Goal: Task Accomplishment & Management: Manage account settings

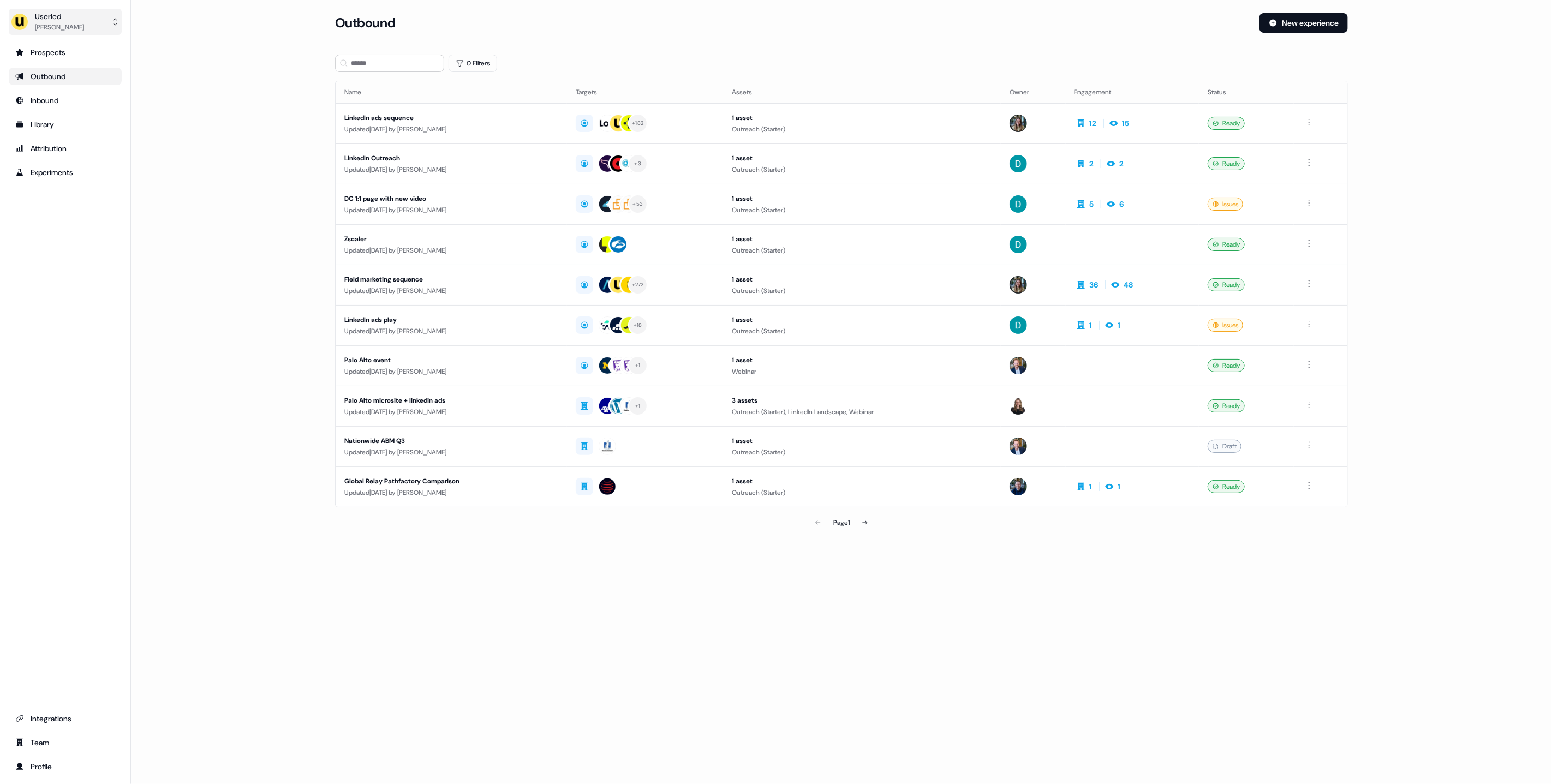
click at [62, 20] on div "Userled" at bounding box center [59, 17] width 49 height 11
click at [69, 52] on div "Impersonate (Admin)" at bounding box center [65, 51] width 103 height 20
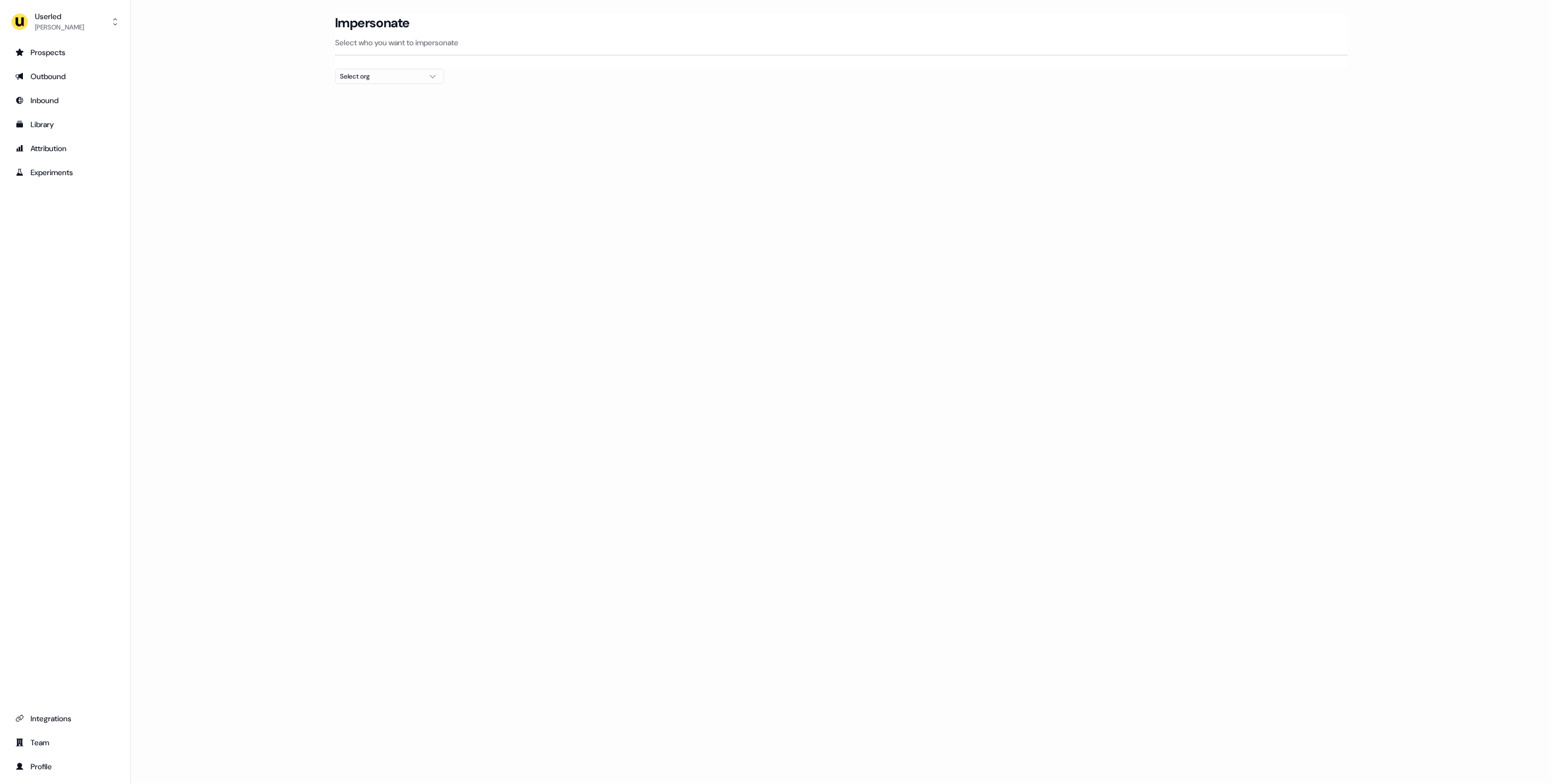
click at [365, 70] on button "Select org" at bounding box center [390, 76] width 109 height 15
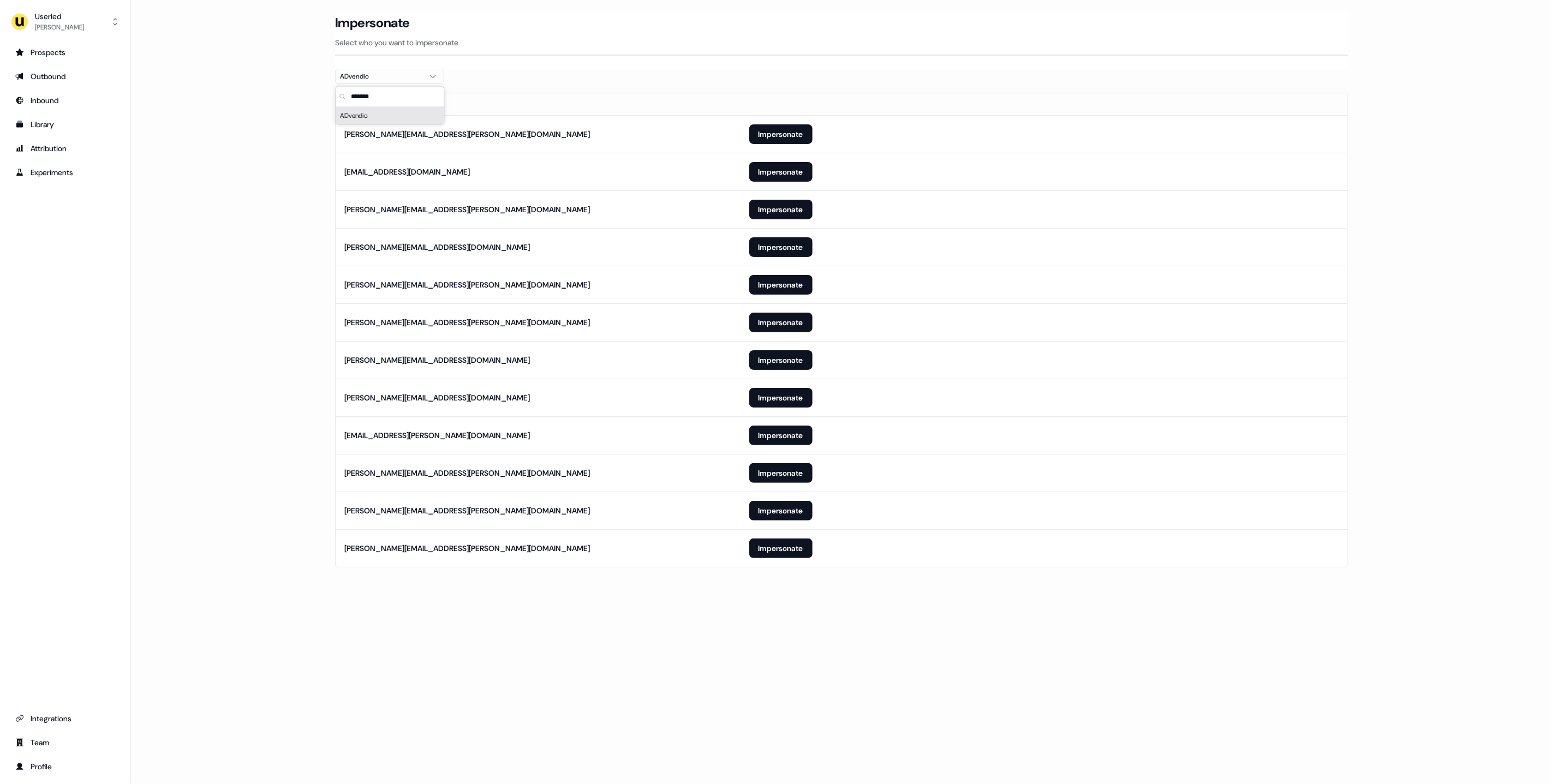
type input "*******"
click at [266, 261] on main "Loading... Impersonate Select who you want to impersonate ADvendio Email [PERSO…" at bounding box center [841, 305] width 1421 height 584
click at [791, 510] on button "Impersonate" at bounding box center [781, 510] width 63 height 20
